Goal: Navigation & Orientation: Go to known website

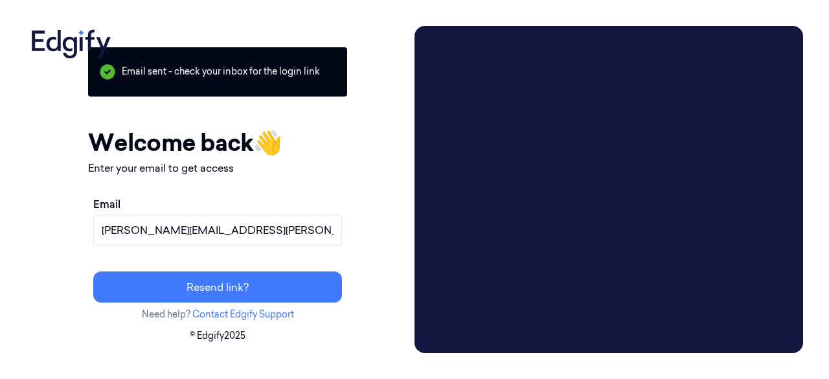
drag, startPoint x: 0, startPoint y: 0, endPoint x: 335, endPoint y: -42, distance: 337.6
click at [335, 0] on html "Your session expired - please log in again Email sent - check your inbox for th…" at bounding box center [414, 189] width 829 height 379
